Goal: Task Accomplishment & Management: Complete application form

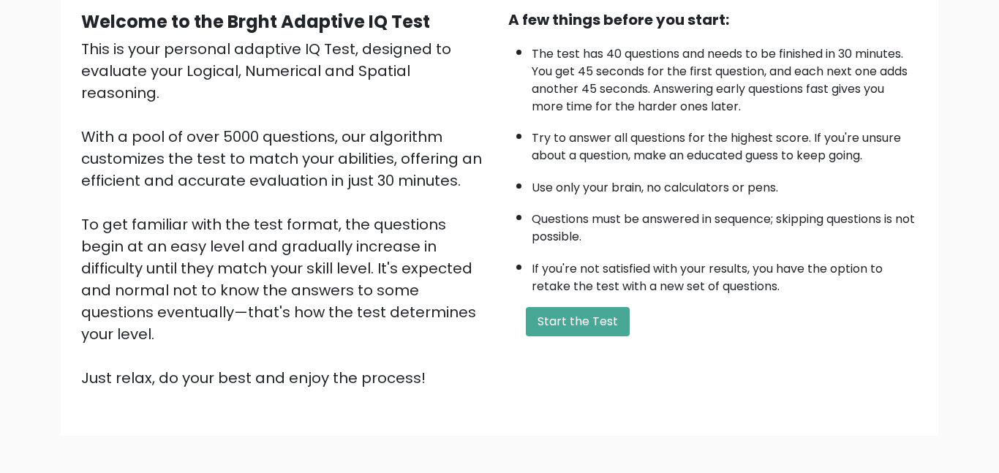
scroll to position [145, 0]
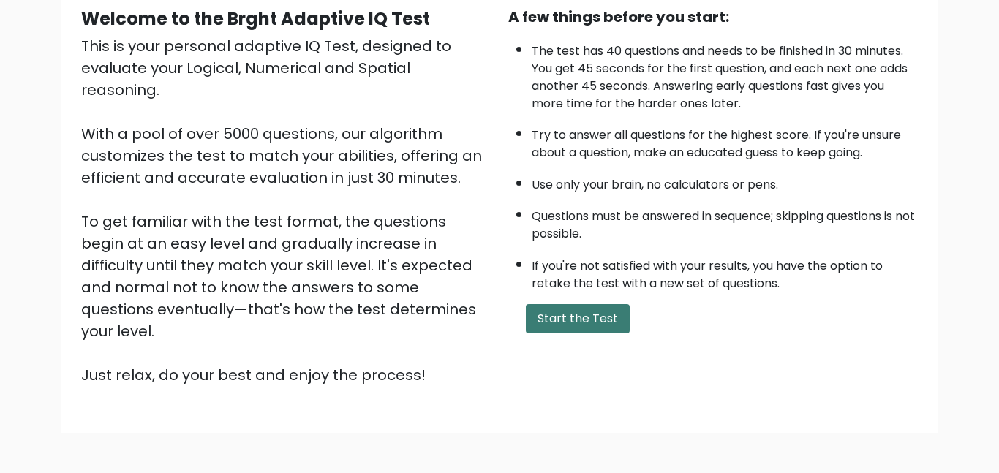
click at [553, 315] on button "Start the Test" at bounding box center [578, 318] width 104 height 29
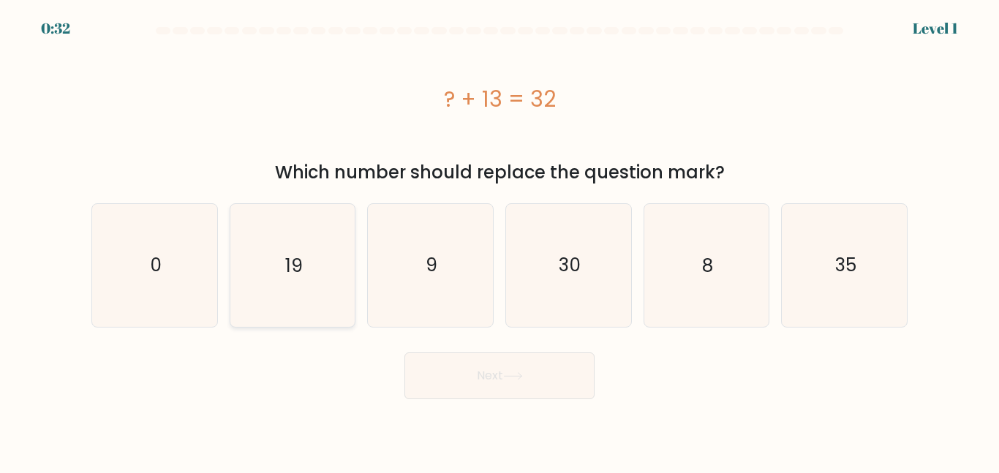
click at [319, 290] on icon "19" at bounding box center [292, 265] width 122 height 122
click at [500, 241] on input "b. 19" at bounding box center [500, 239] width 1 height 4
radio input "true"
click at [559, 374] on button "Next" at bounding box center [499, 376] width 190 height 47
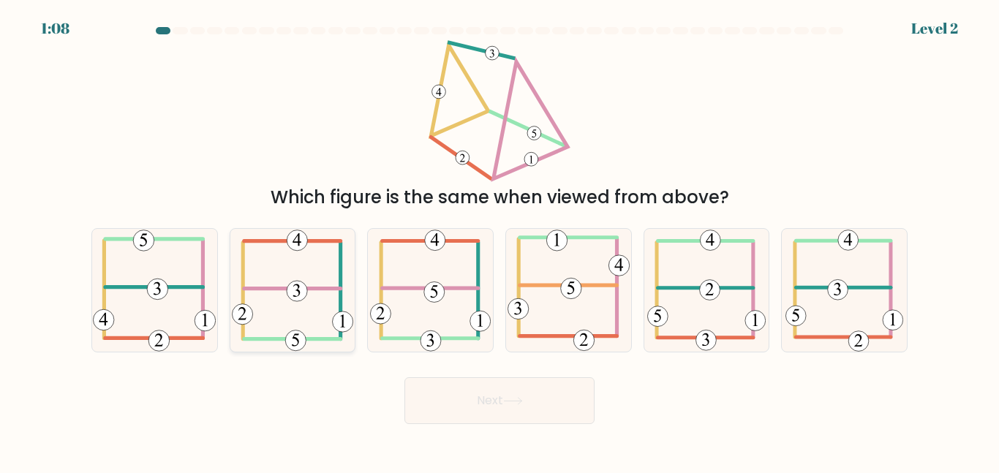
click at [320, 289] on 307 at bounding box center [292, 289] width 97 height 0
click at [500, 241] on input "b." at bounding box center [500, 239] width 1 height 4
radio input "true"
click at [132, 276] on icon at bounding box center [154, 290] width 123 height 122
click at [500, 241] on input "a." at bounding box center [500, 239] width 1 height 4
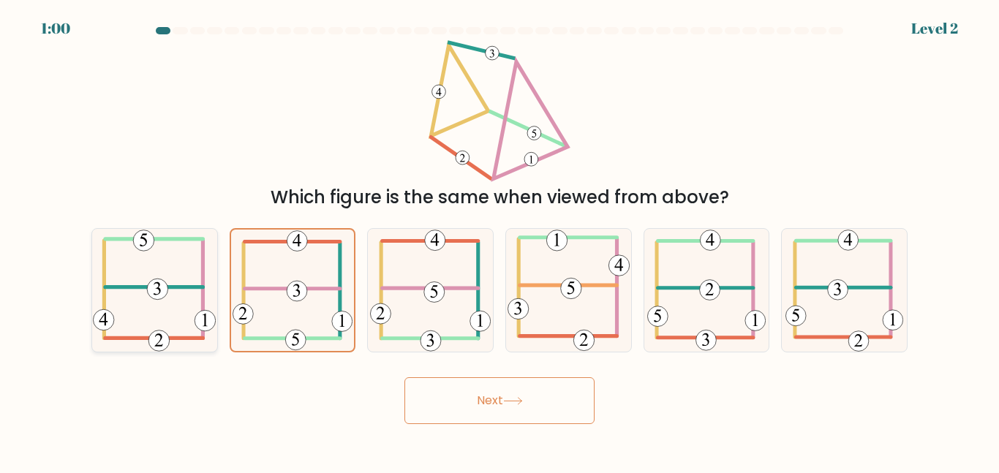
radio input "true"
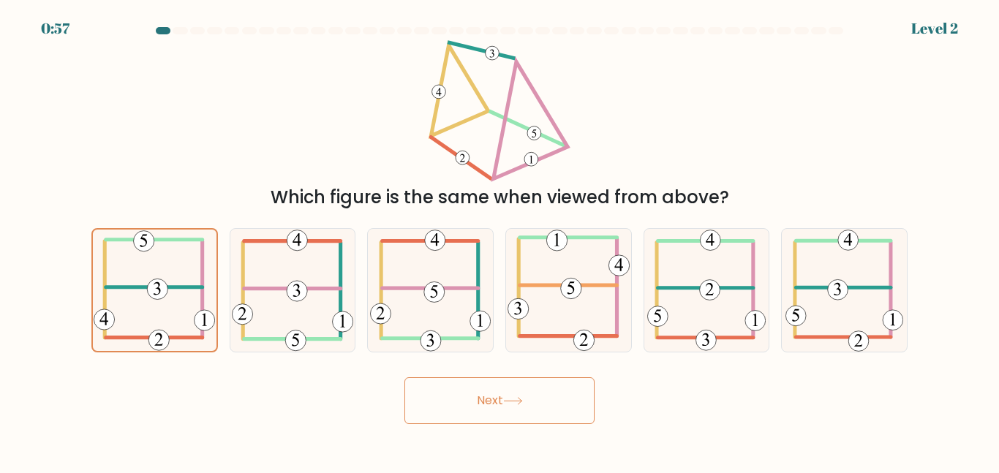
click at [473, 404] on button "Next" at bounding box center [499, 400] width 190 height 47
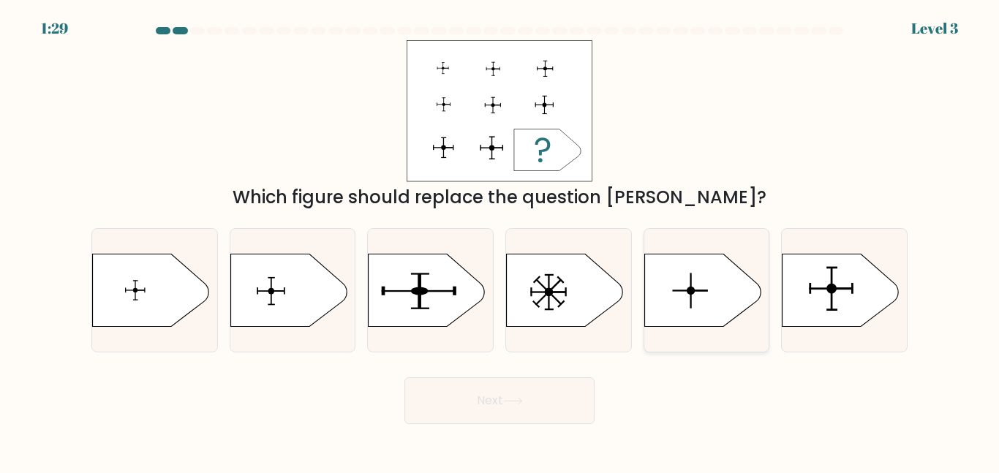
click at [768, 343] on div at bounding box center [707, 290] width 127 height 124
click at [500, 241] on input "e." at bounding box center [500, 239] width 1 height 4
radio input "true"
click at [767, 347] on div at bounding box center [707, 290] width 127 height 124
click at [500, 241] on input "e." at bounding box center [500, 239] width 1 height 4
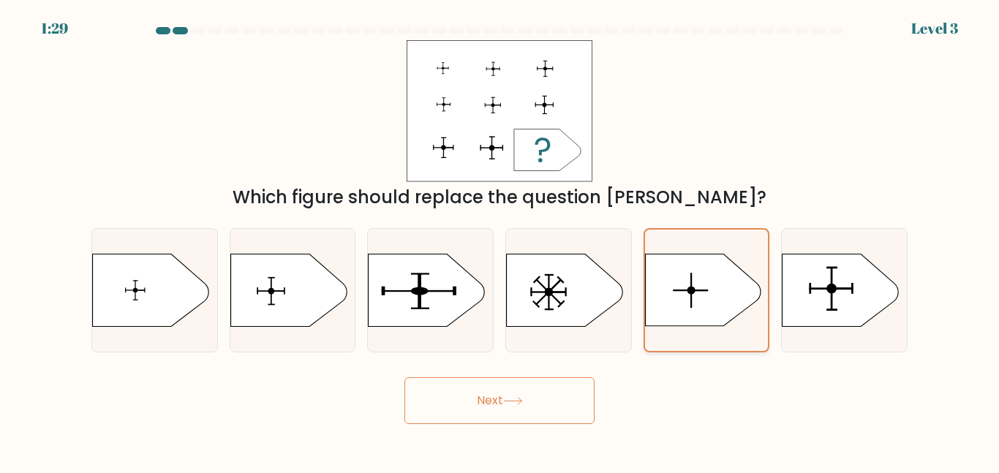
click at [768, 348] on div at bounding box center [707, 290] width 127 height 124
click at [500, 241] on input "e." at bounding box center [500, 239] width 1 height 4
click at [873, 301] on icon at bounding box center [841, 290] width 117 height 73
click at [500, 241] on input "f." at bounding box center [500, 239] width 1 height 4
radio input "true"
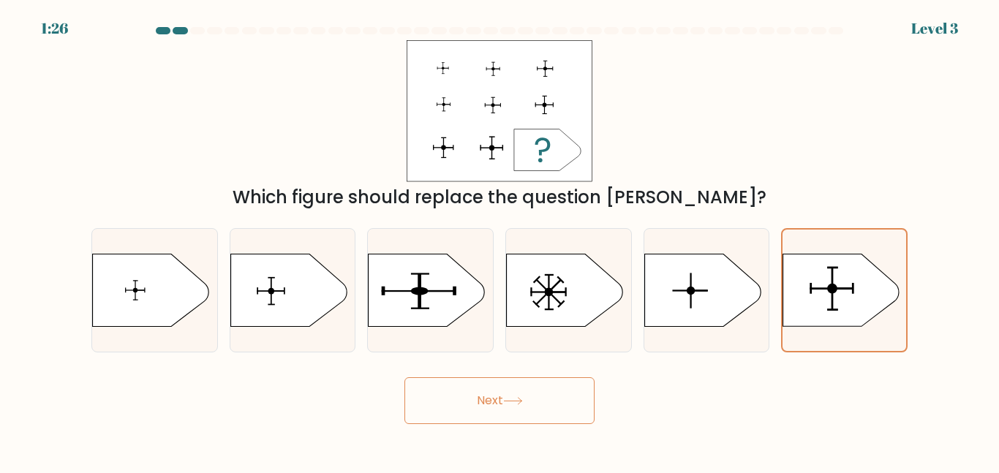
click at [551, 390] on button "Next" at bounding box center [499, 400] width 190 height 47
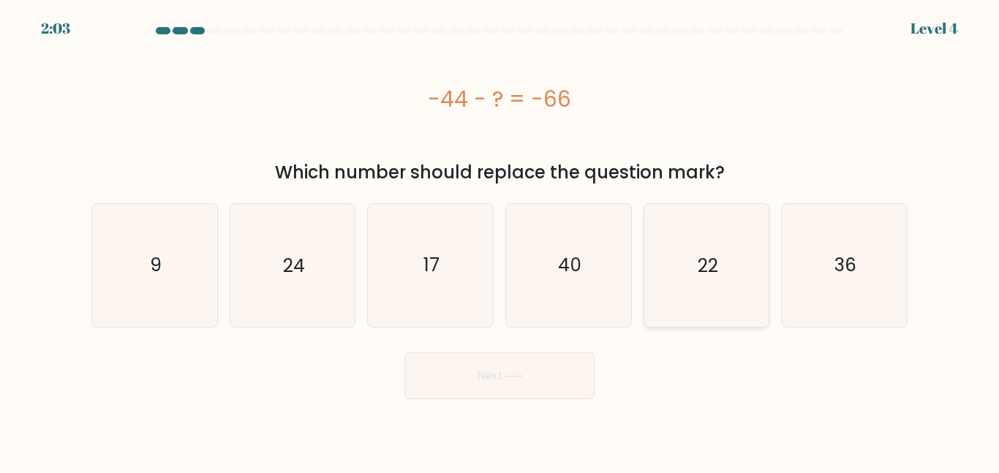
click at [678, 255] on icon "22" at bounding box center [706, 265] width 122 height 122
click at [500, 241] on input "e. 22" at bounding box center [500, 239] width 1 height 4
radio input "true"
click at [473, 394] on button "Next" at bounding box center [499, 376] width 190 height 47
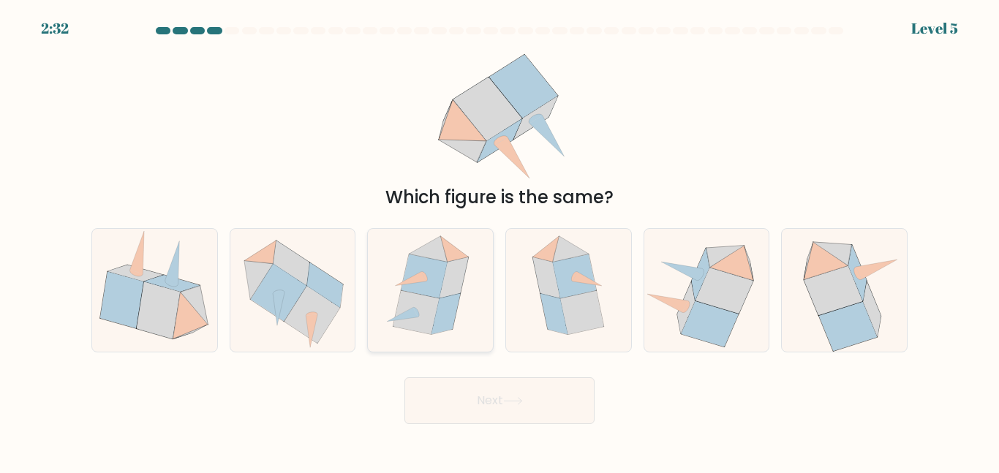
click at [434, 267] on icon at bounding box center [424, 277] width 46 height 44
click at [500, 241] on input "c." at bounding box center [500, 239] width 1 height 4
radio input "true"
click at [473, 408] on button "Next" at bounding box center [499, 400] width 190 height 47
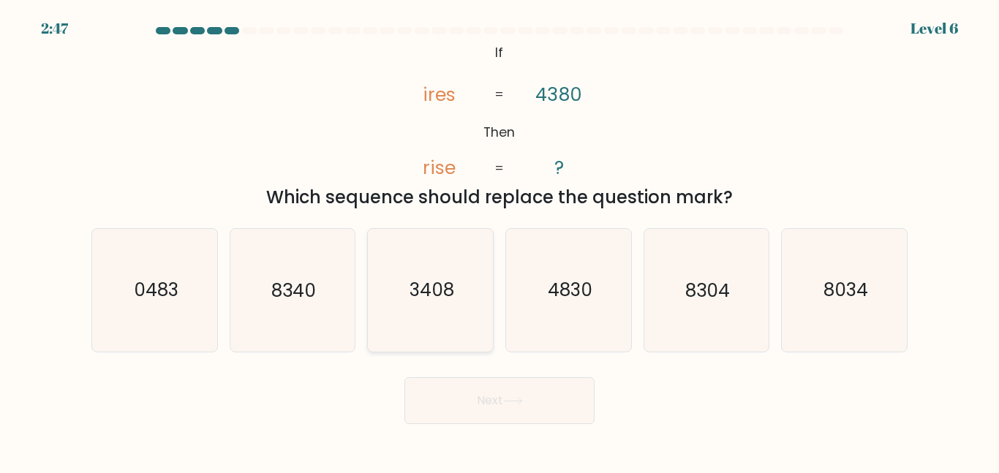
click at [456, 311] on icon "3408" at bounding box center [430, 290] width 122 height 122
click at [500, 241] on input "c. 3408" at bounding box center [500, 239] width 1 height 4
radio input "true"
click at [481, 407] on button "Next" at bounding box center [499, 400] width 190 height 47
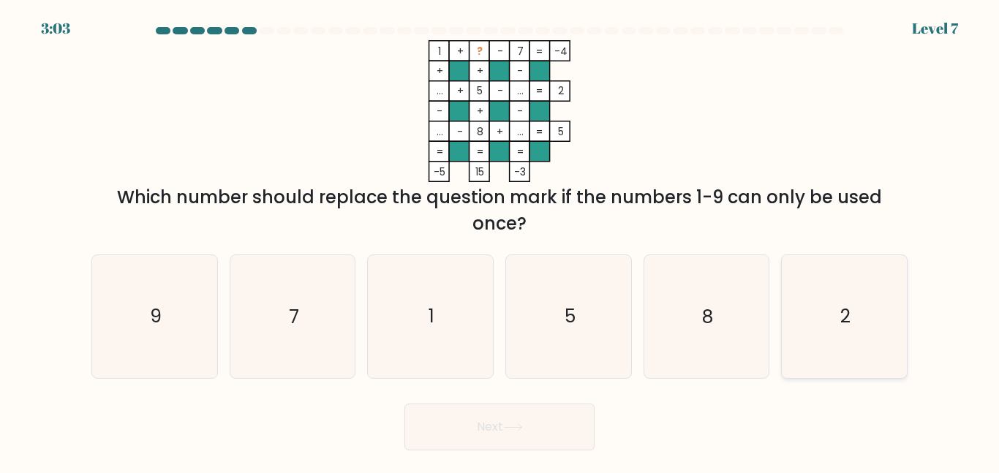
click at [785, 376] on icon "2" at bounding box center [844, 316] width 122 height 122
click at [500, 241] on input "f. 2" at bounding box center [500, 239] width 1 height 4
radio input "true"
click at [483, 419] on button "Next" at bounding box center [499, 427] width 190 height 47
